Goal: Transaction & Acquisition: Book appointment/travel/reservation

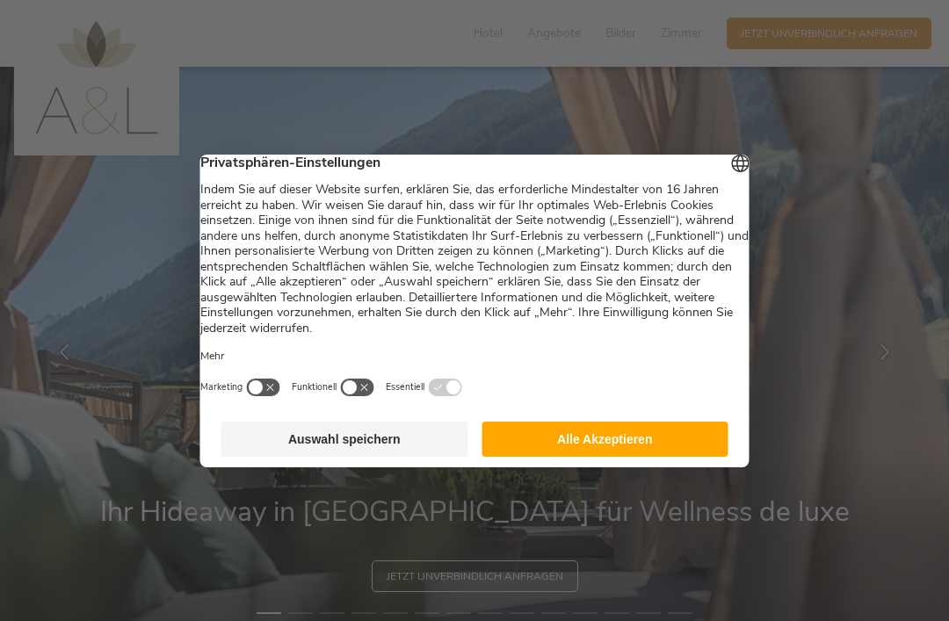
click at [681, 451] on button "Alle Akzeptieren" at bounding box center [604, 439] width 247 height 35
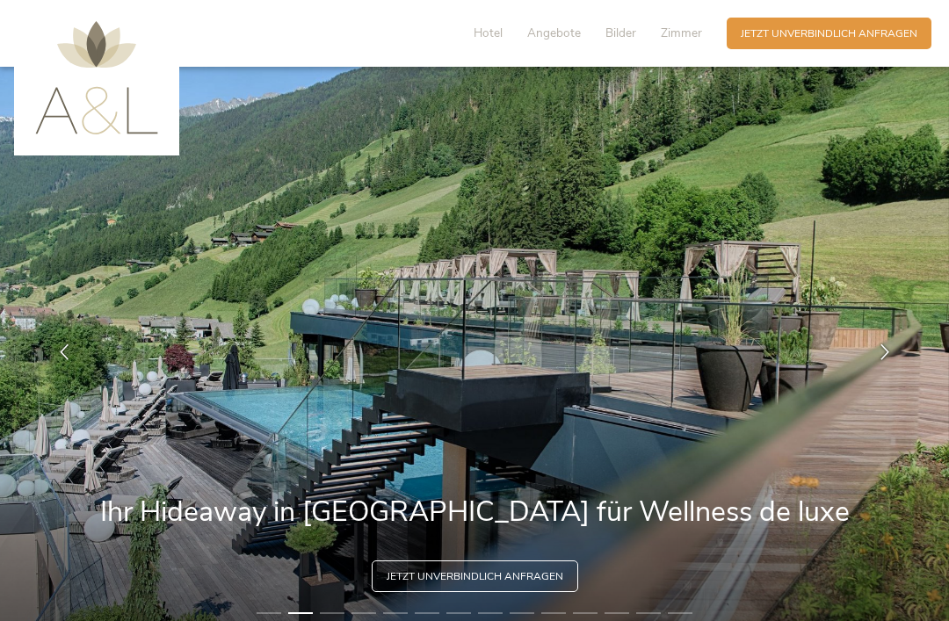
click at [482, 40] on span "Hotel" at bounding box center [487, 33] width 29 height 17
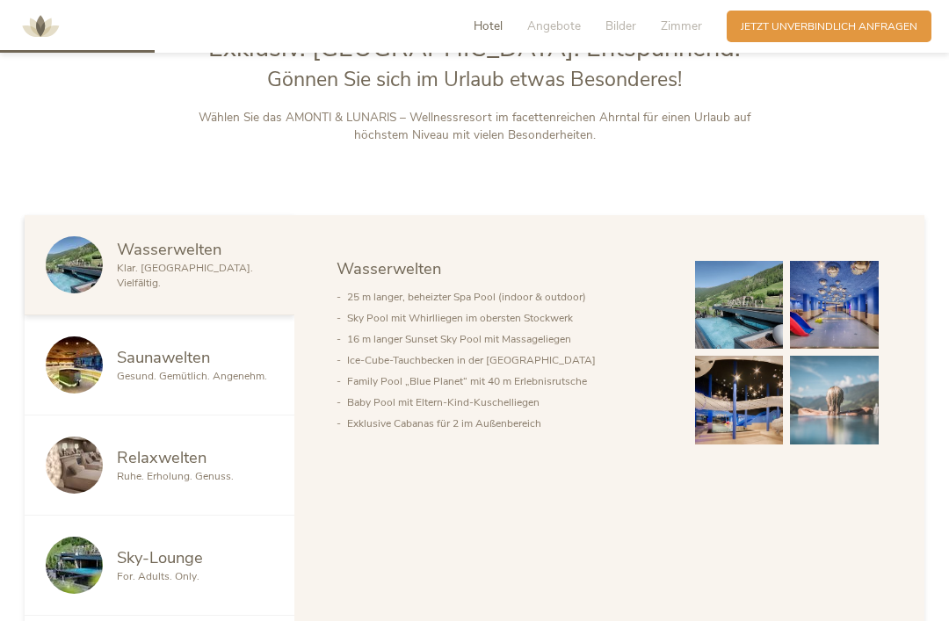
scroll to position [740, 0]
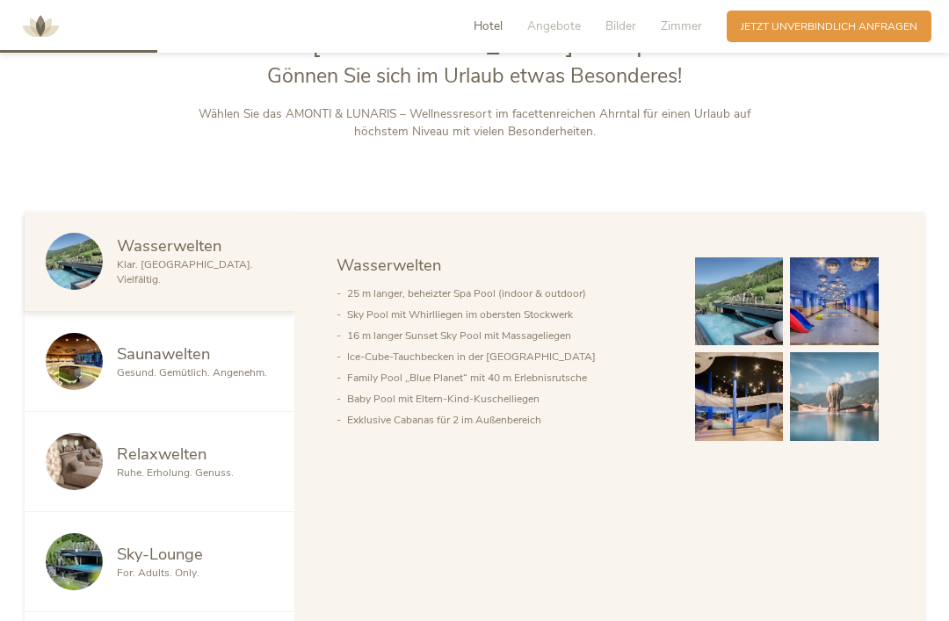
click at [692, 19] on span "Zimmer" at bounding box center [680, 26] width 41 height 17
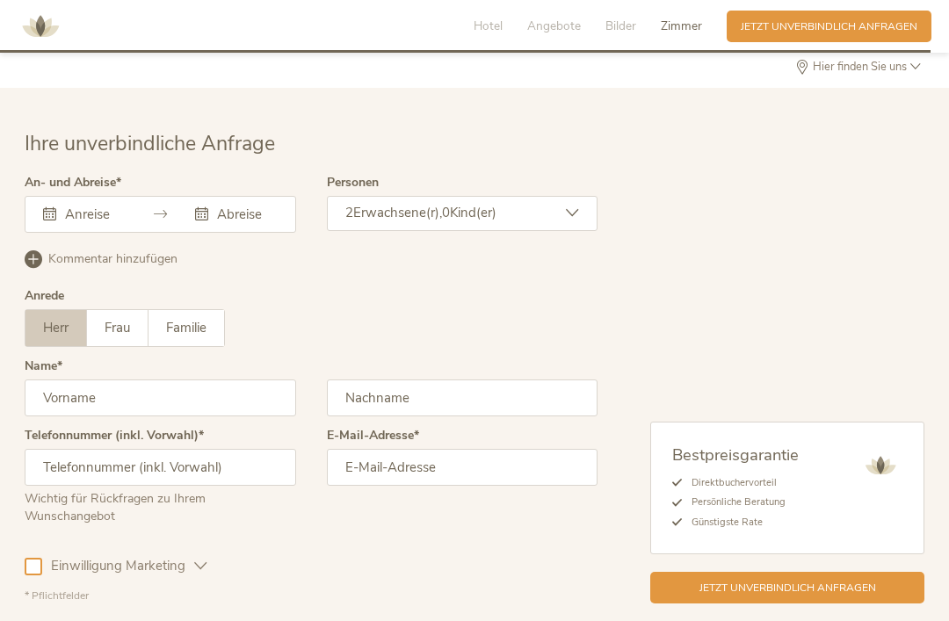
scroll to position [4385, 0]
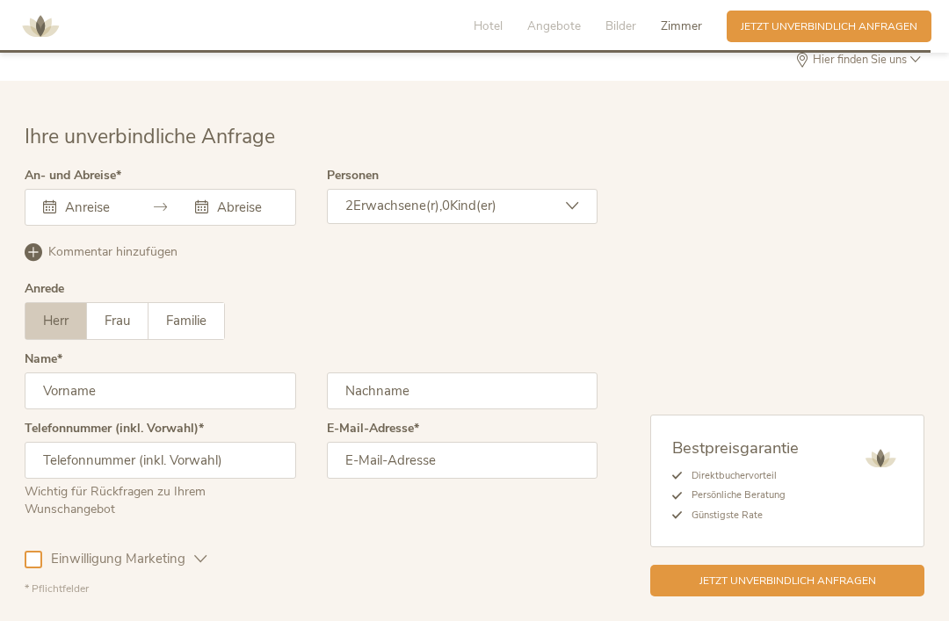
click at [586, 224] on div "2 Erwachsene(r), 0 Kind(er)" at bounding box center [462, 206] width 271 height 35
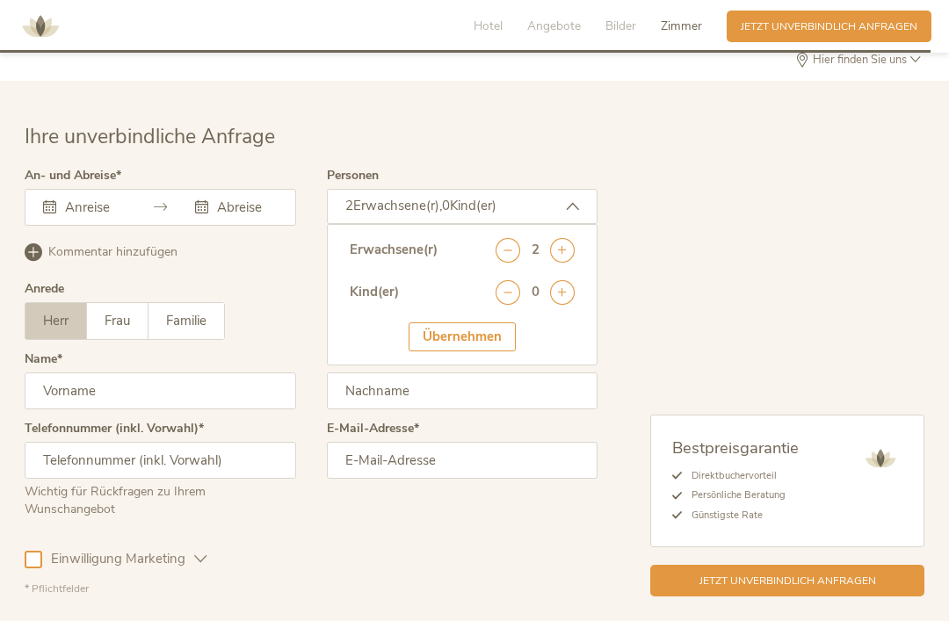
click at [565, 305] on icon at bounding box center [562, 292] width 25 height 25
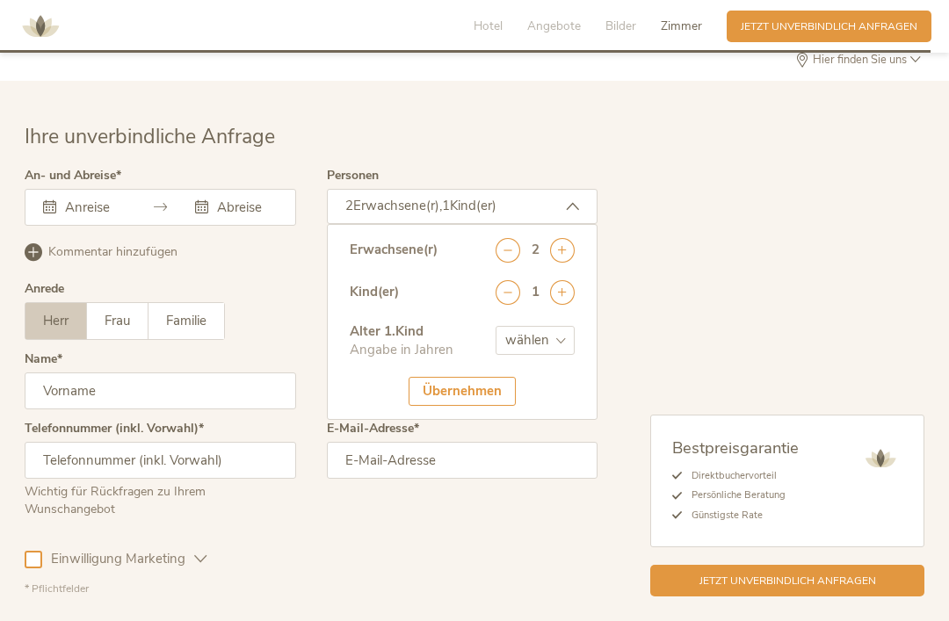
click at [572, 305] on icon at bounding box center [562, 292] width 25 height 25
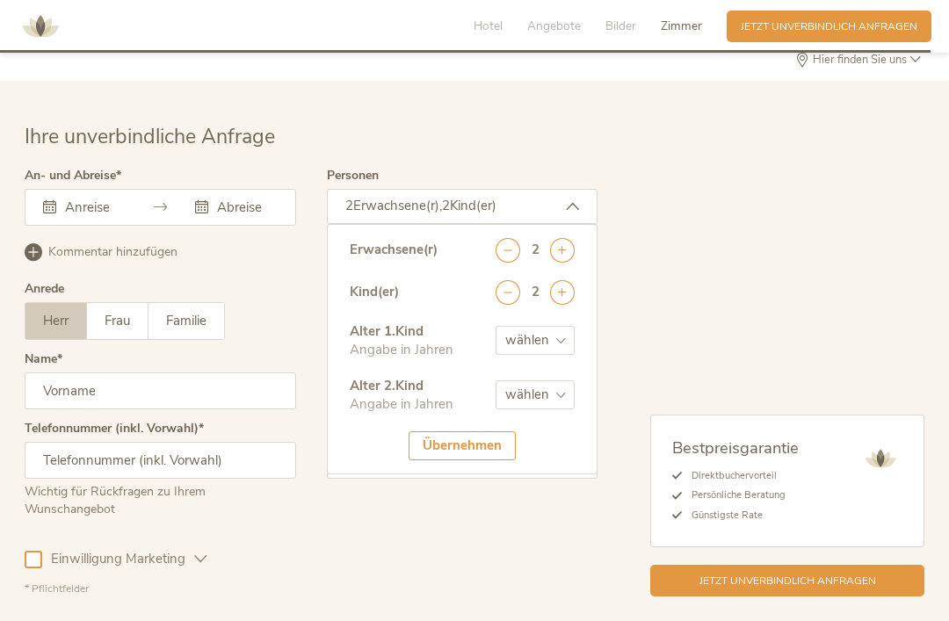
click at [562, 355] on select "wählen 0 1 2 3 4 5 6 7 8 9 10 11 12 13 14 15 16 17" at bounding box center [534, 340] width 79 height 29
select select "10"
click at [567, 409] on select "wählen 0 1 2 3 4 5 6 7 8 9 10 11 12 13 14 15 16 17" at bounding box center [534, 394] width 79 height 29
select select "13"
click at [488, 460] on div "Übernehmen" at bounding box center [461, 445] width 107 height 29
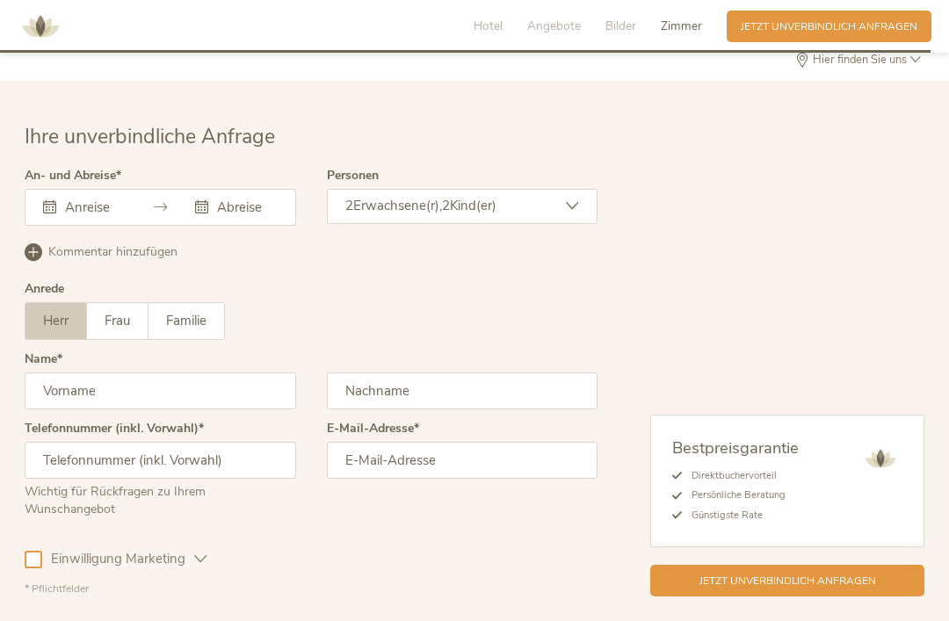
click at [67, 226] on div "[DATE] Mo Di Mi Do Fr Sa So 28 29 30 31 1 2 3 4 5 6 7 8 9 10 11 12 13 14 15 16 …" at bounding box center [160, 207] width 271 height 37
click at [65, 226] on div "[DATE] Mo Di Mi Do Fr Sa So 28 29 30 31 1 2 3 4 5 6 7 8 9 10 11 12 13 14 15 16 …" at bounding box center [160, 207] width 271 height 37
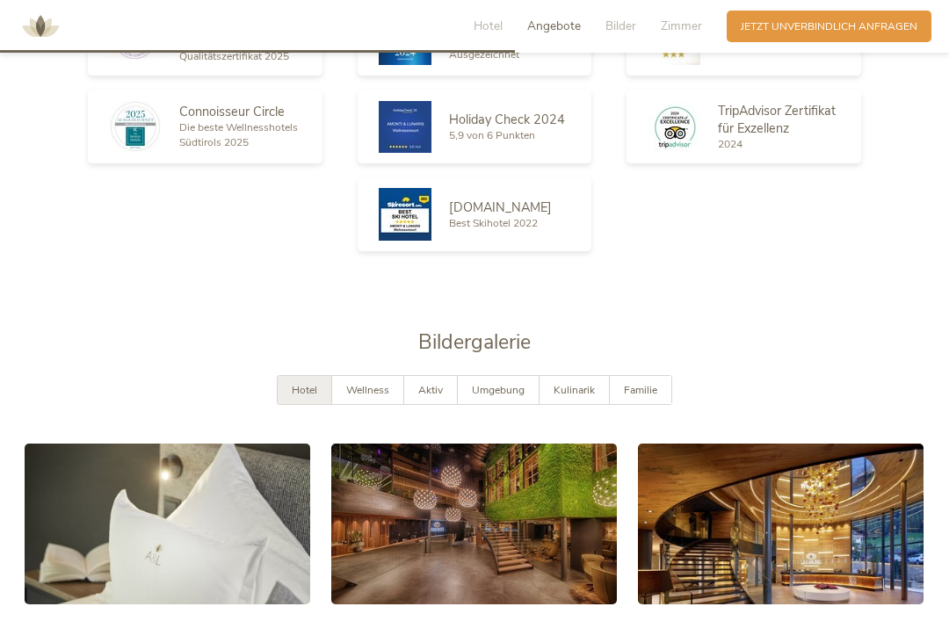
scroll to position [2458, 0]
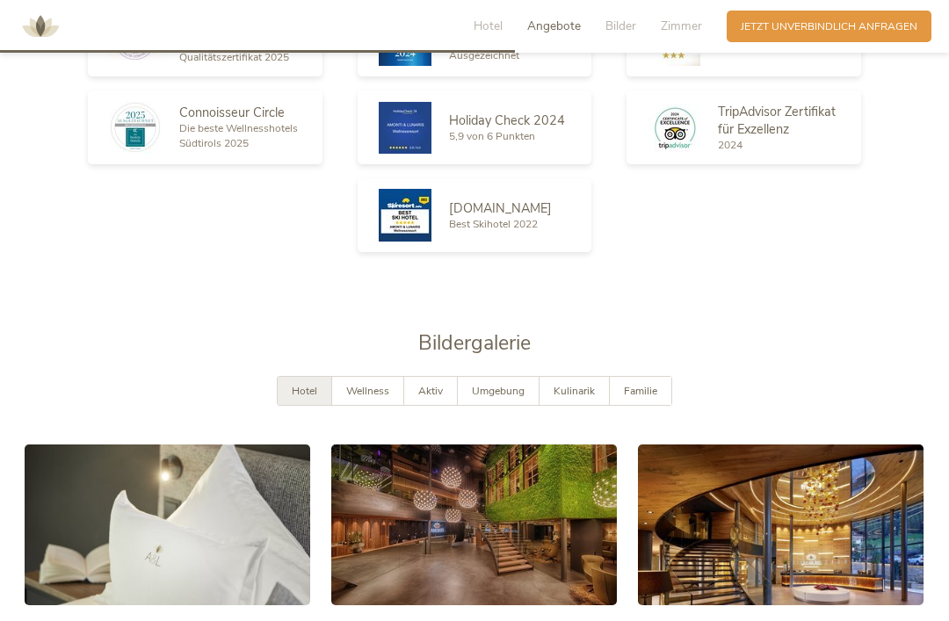
click at [673, 32] on span "Zimmer" at bounding box center [680, 26] width 41 height 17
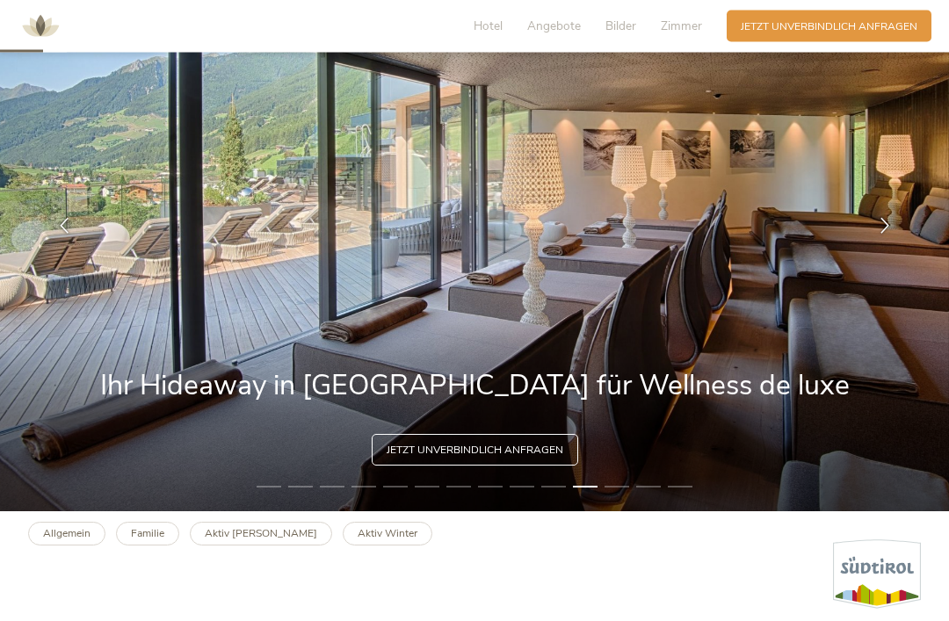
scroll to position [0, 0]
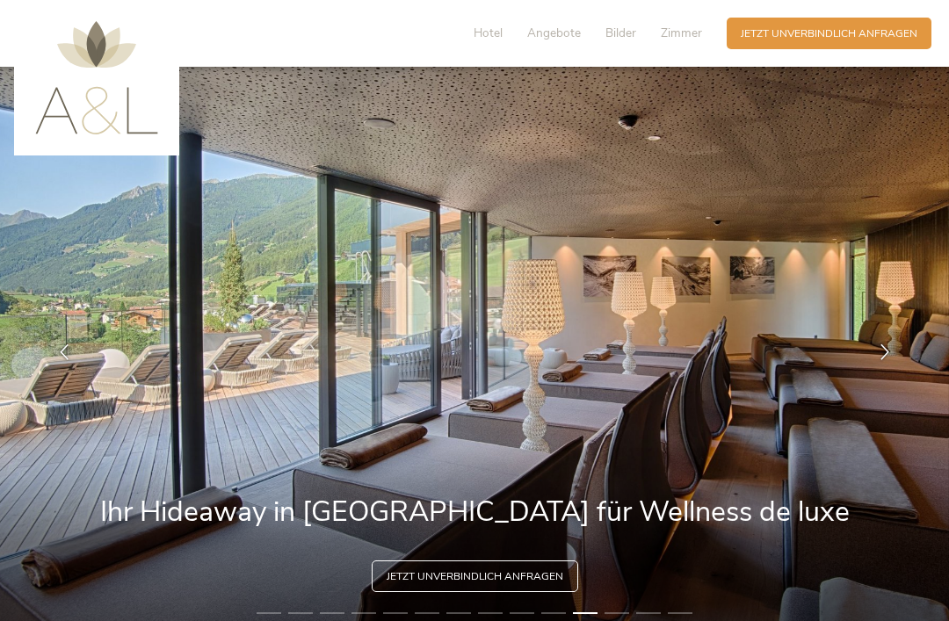
click at [484, 28] on span "Hotel" at bounding box center [487, 33] width 29 height 17
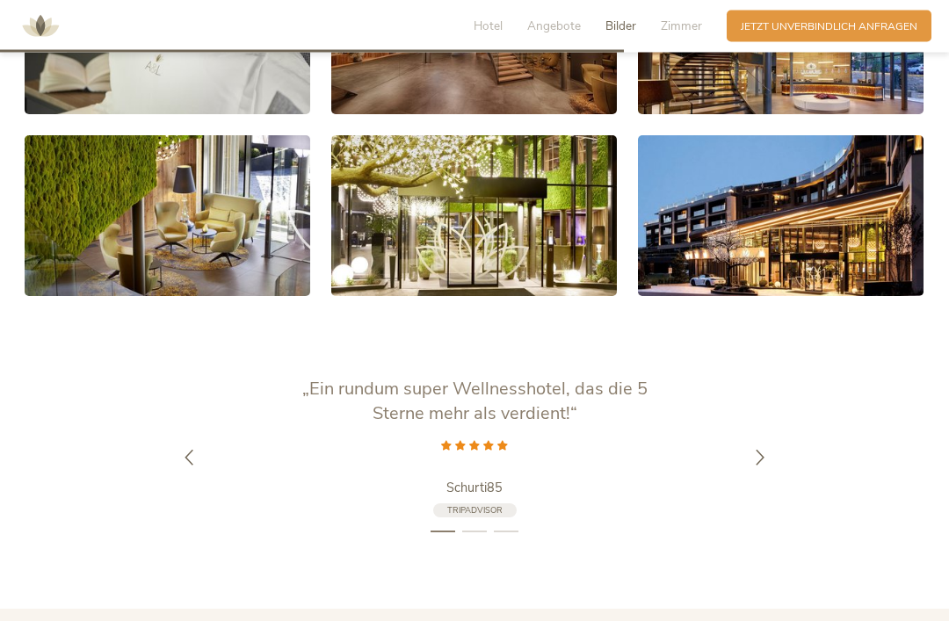
scroll to position [2953, 0]
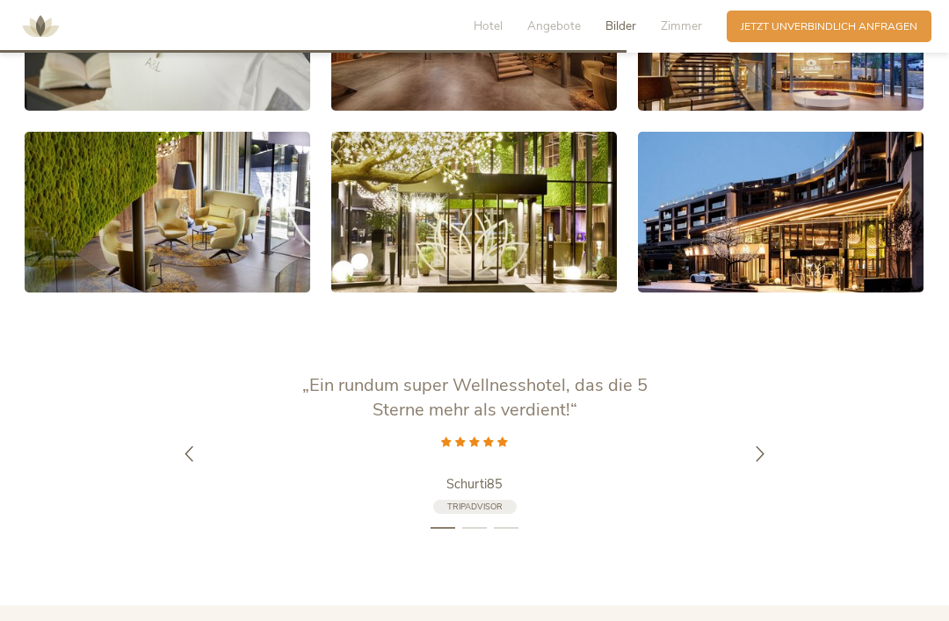
click at [774, 475] on div at bounding box center [760, 453] width 44 height 44
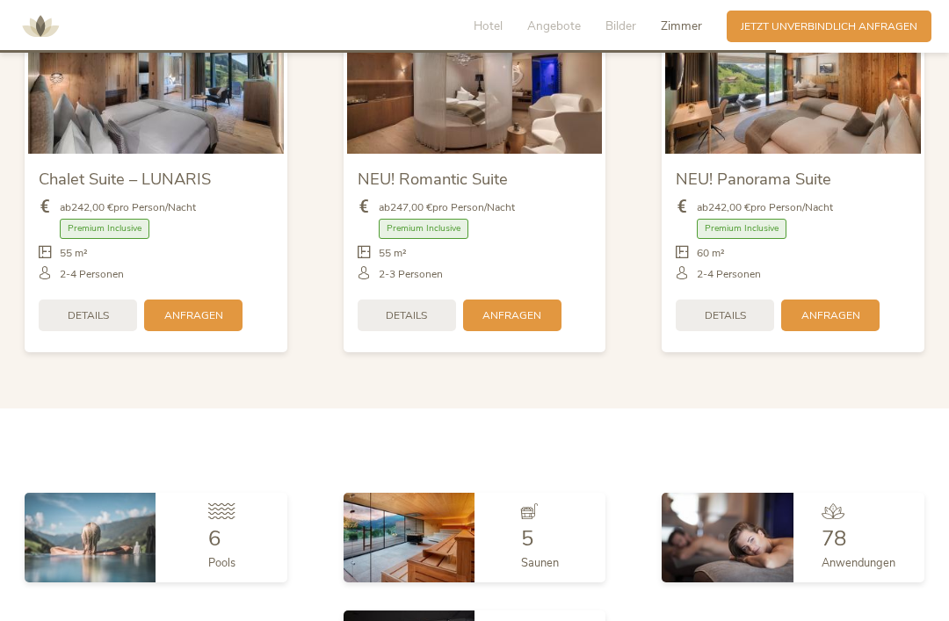
scroll to position [3679, 0]
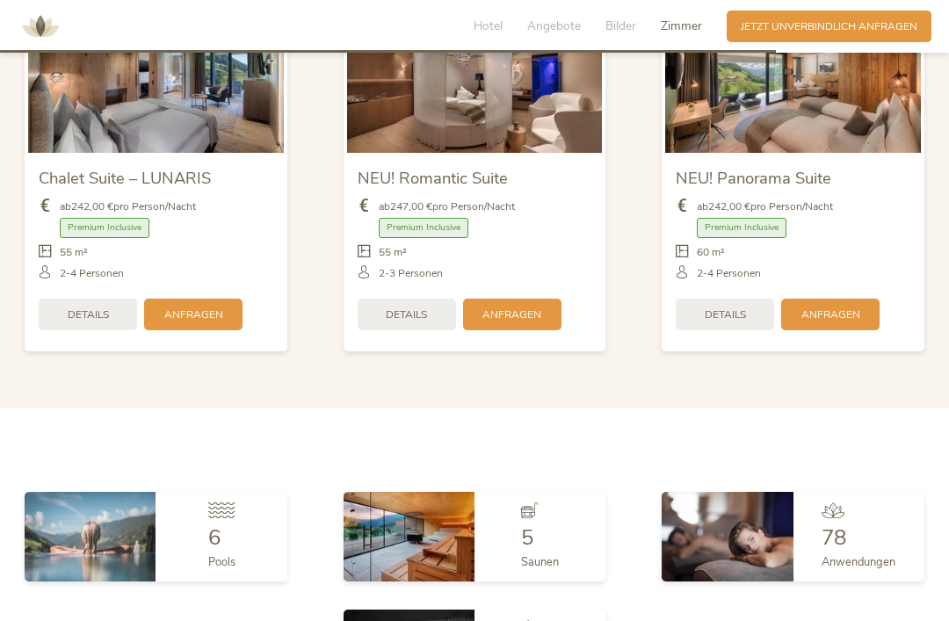
click at [727, 322] on span "Details" at bounding box center [724, 314] width 41 height 15
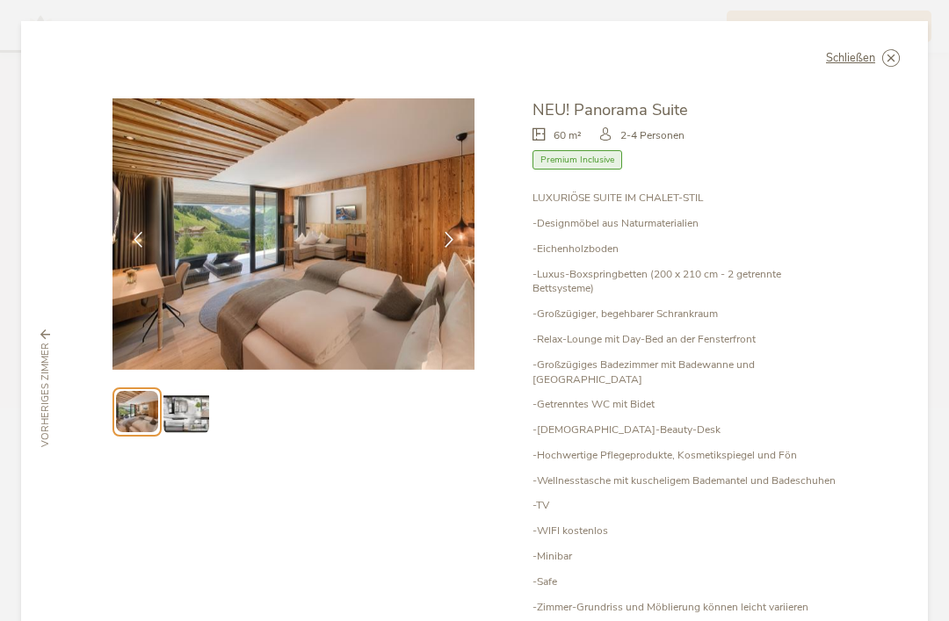
click at [186, 431] on img at bounding box center [185, 411] width 45 height 45
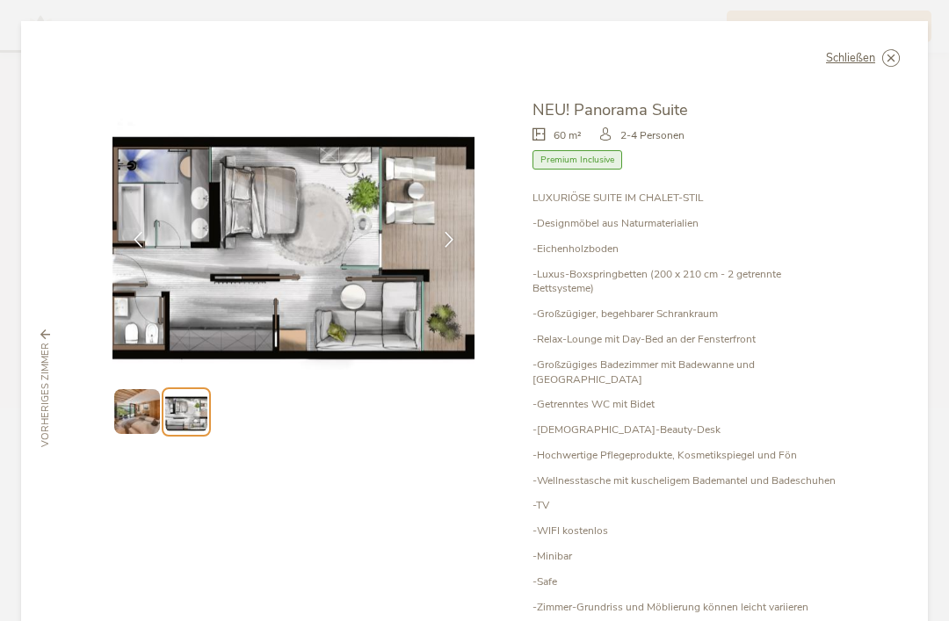
click at [865, 64] on span "Schließen" at bounding box center [850, 58] width 49 height 11
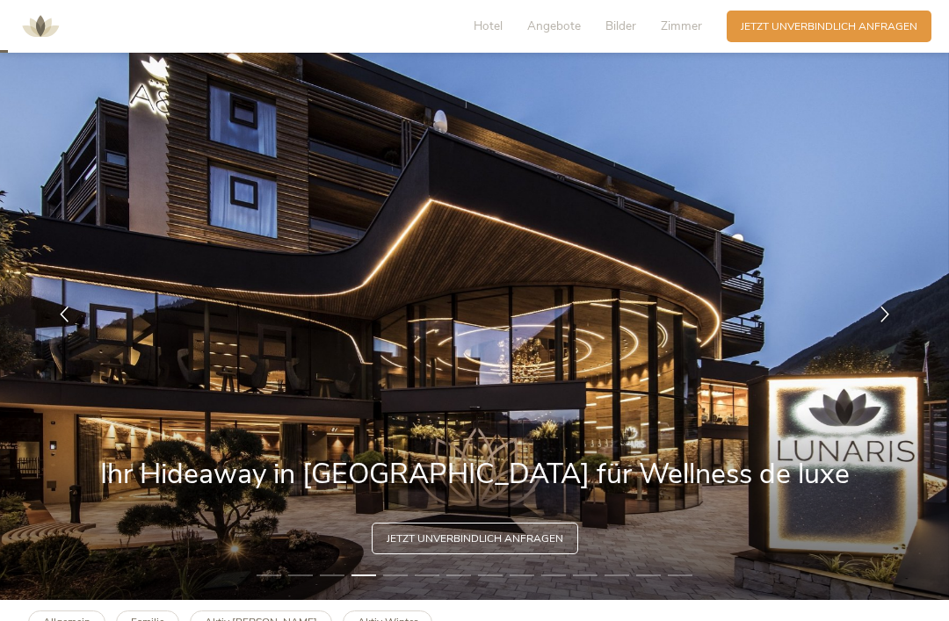
scroll to position [0, 0]
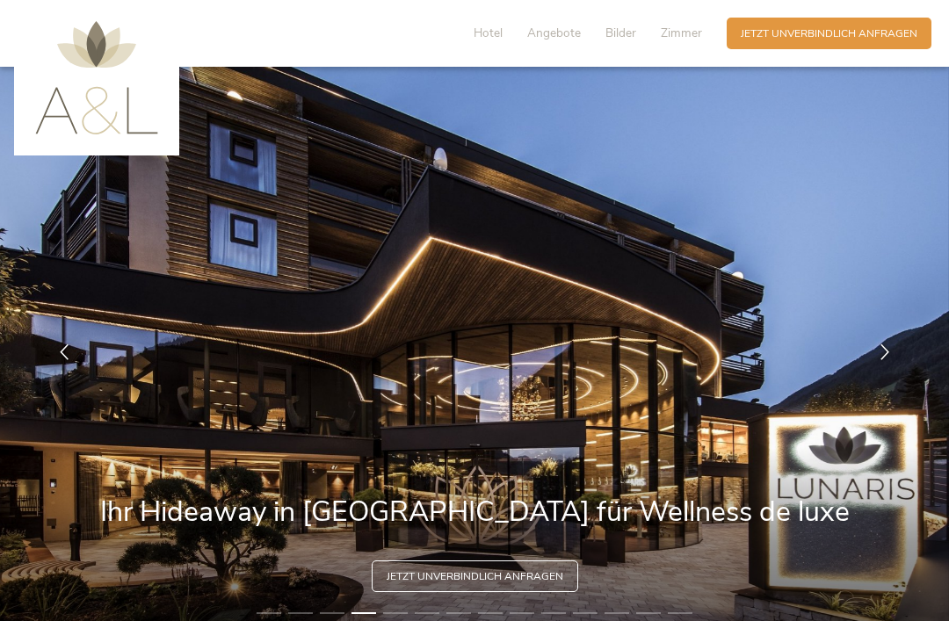
click at [666, 19] on div "Hotel Angebote Bilder [PERSON_NAME]" at bounding box center [591, 34] width 271 height 32
click at [674, 34] on span "Zimmer" at bounding box center [680, 33] width 41 height 17
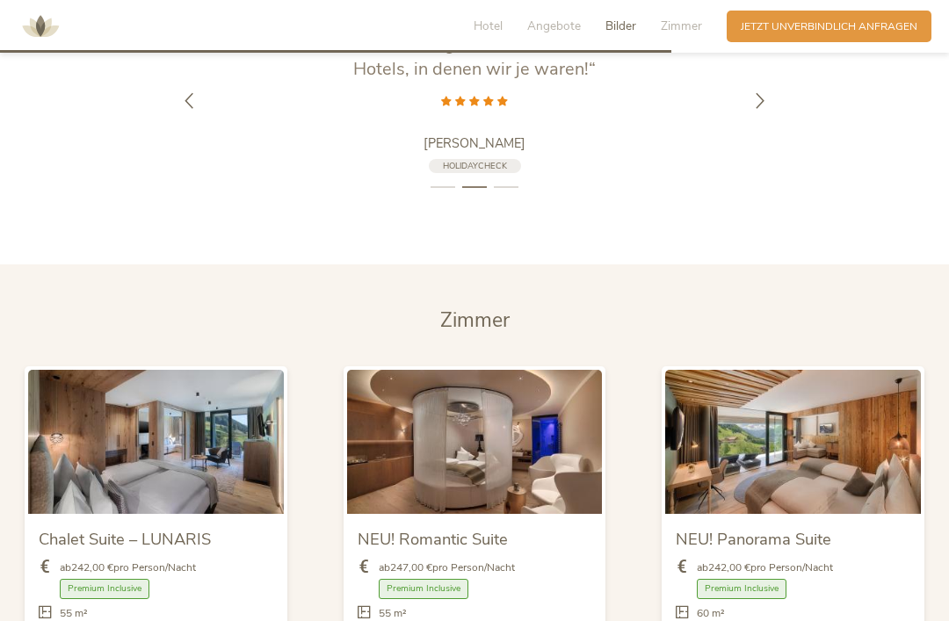
scroll to position [3543, 0]
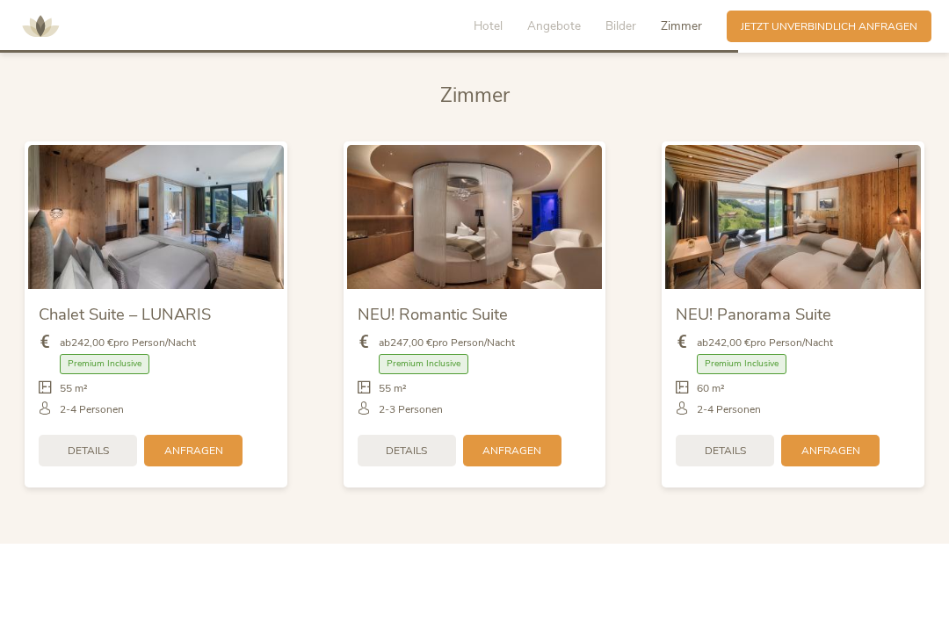
click at [772, 374] on span "Premium Inclusive" at bounding box center [741, 364] width 90 height 20
click at [838, 213] on img at bounding box center [793, 216] width 256 height 143
click at [838, 417] on div "2-4 Personen" at bounding box center [792, 409] width 235 height 15
click at [724, 466] on div "Details" at bounding box center [724, 451] width 98 height 32
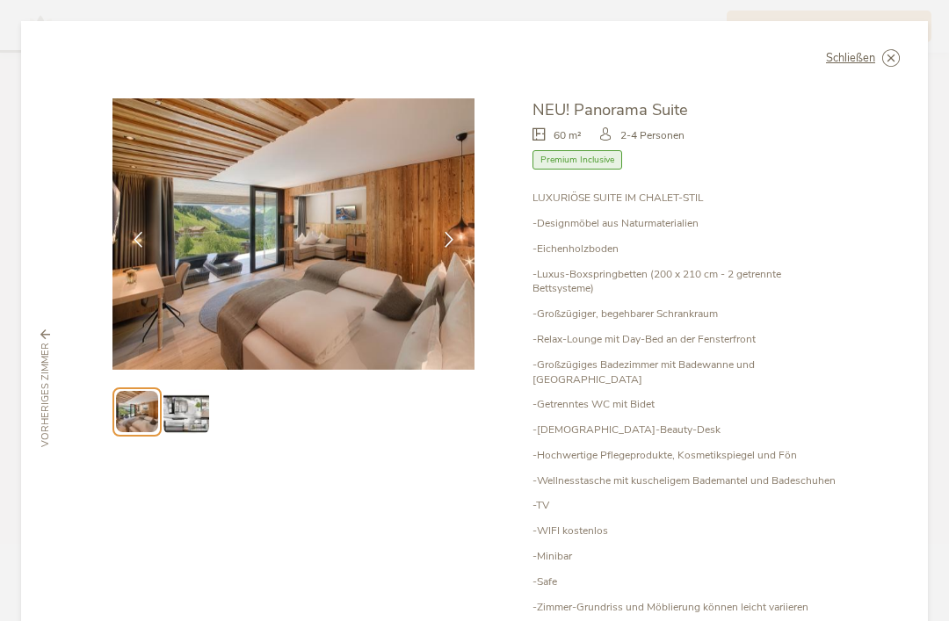
scroll to position [0, 0]
click at [0, 0] on icon at bounding box center [0, 0] width 0 height 0
